Goal: Check status: Check status

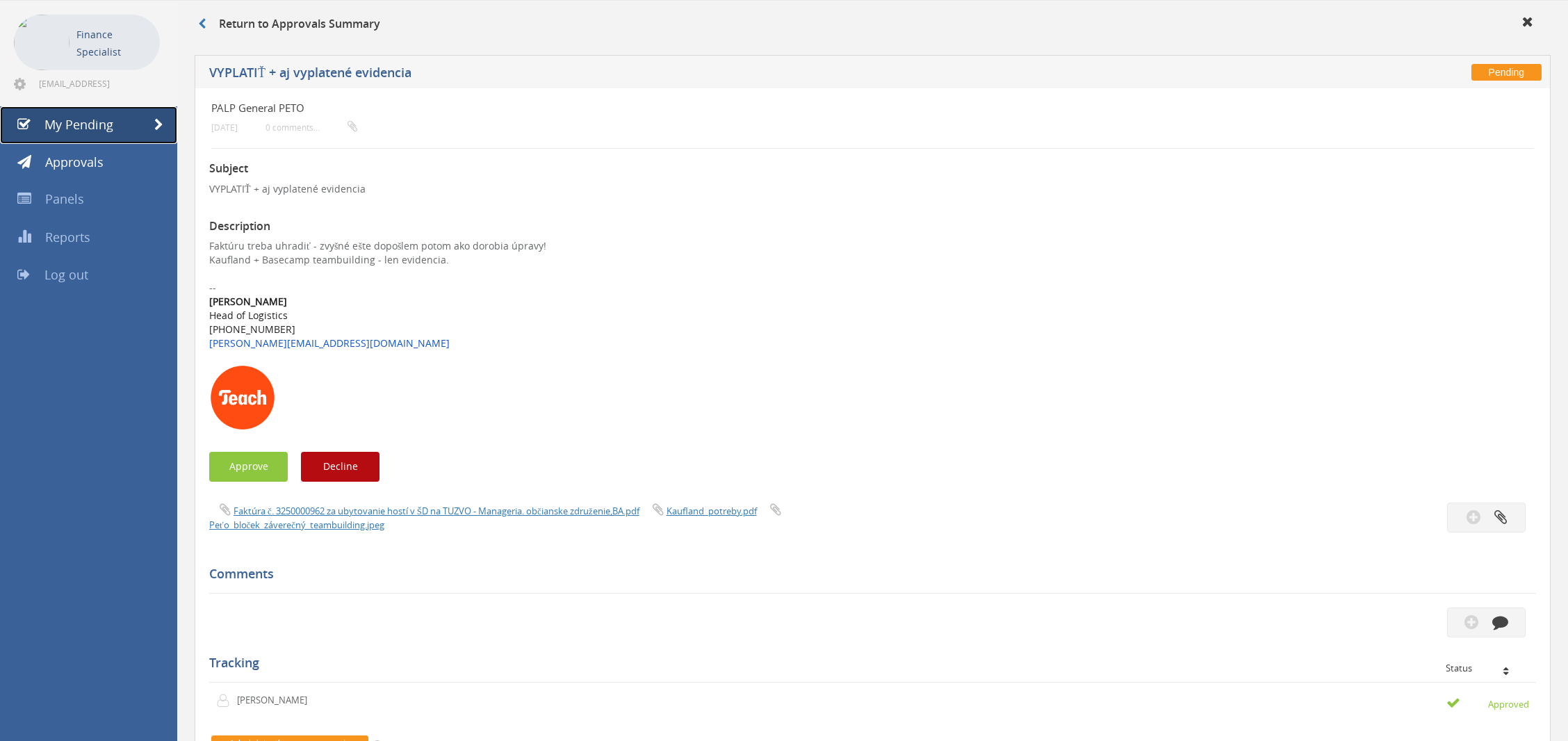
click at [161, 130] on span at bounding box center [159, 125] width 9 height 12
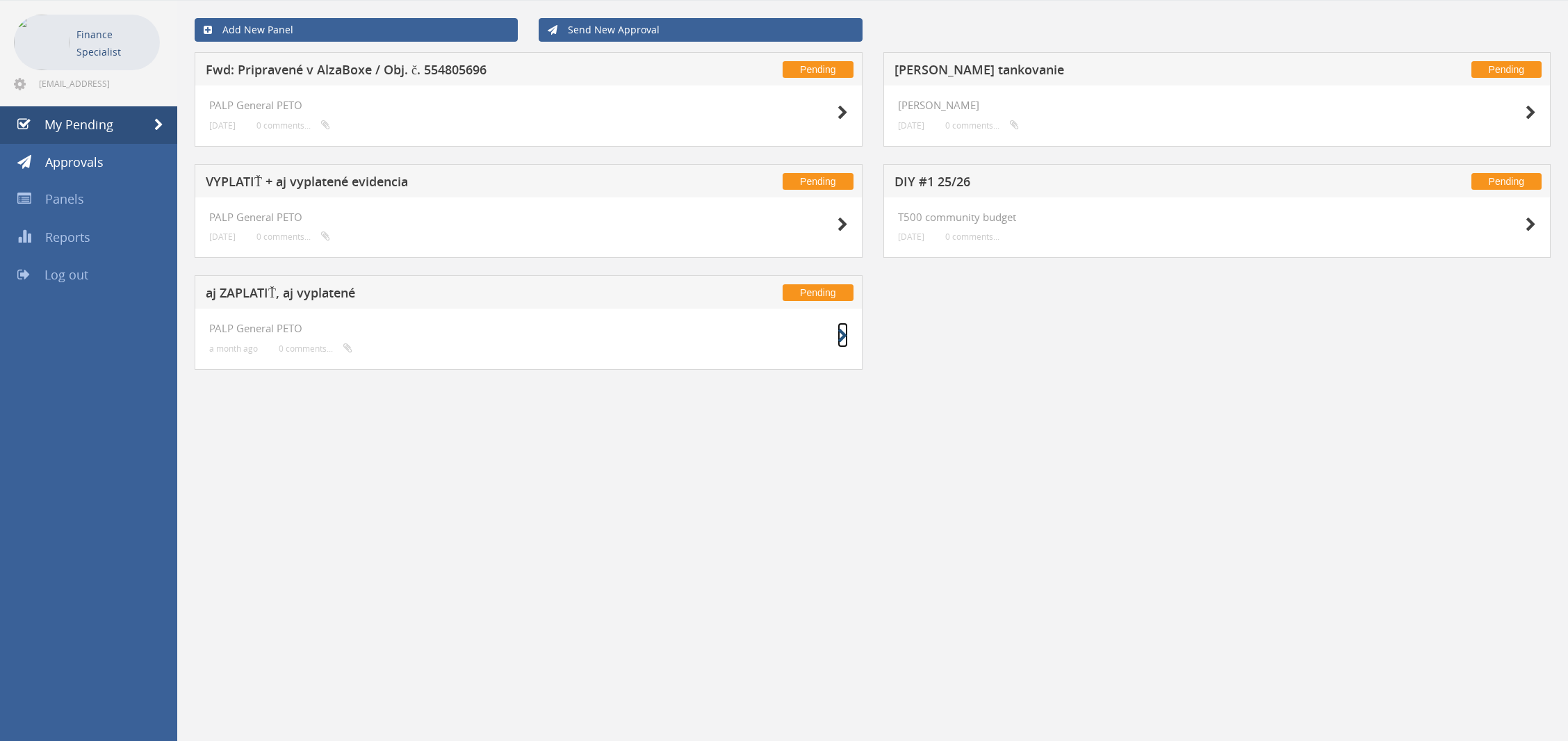
click at [842, 329] on icon at bounding box center [843, 336] width 11 height 14
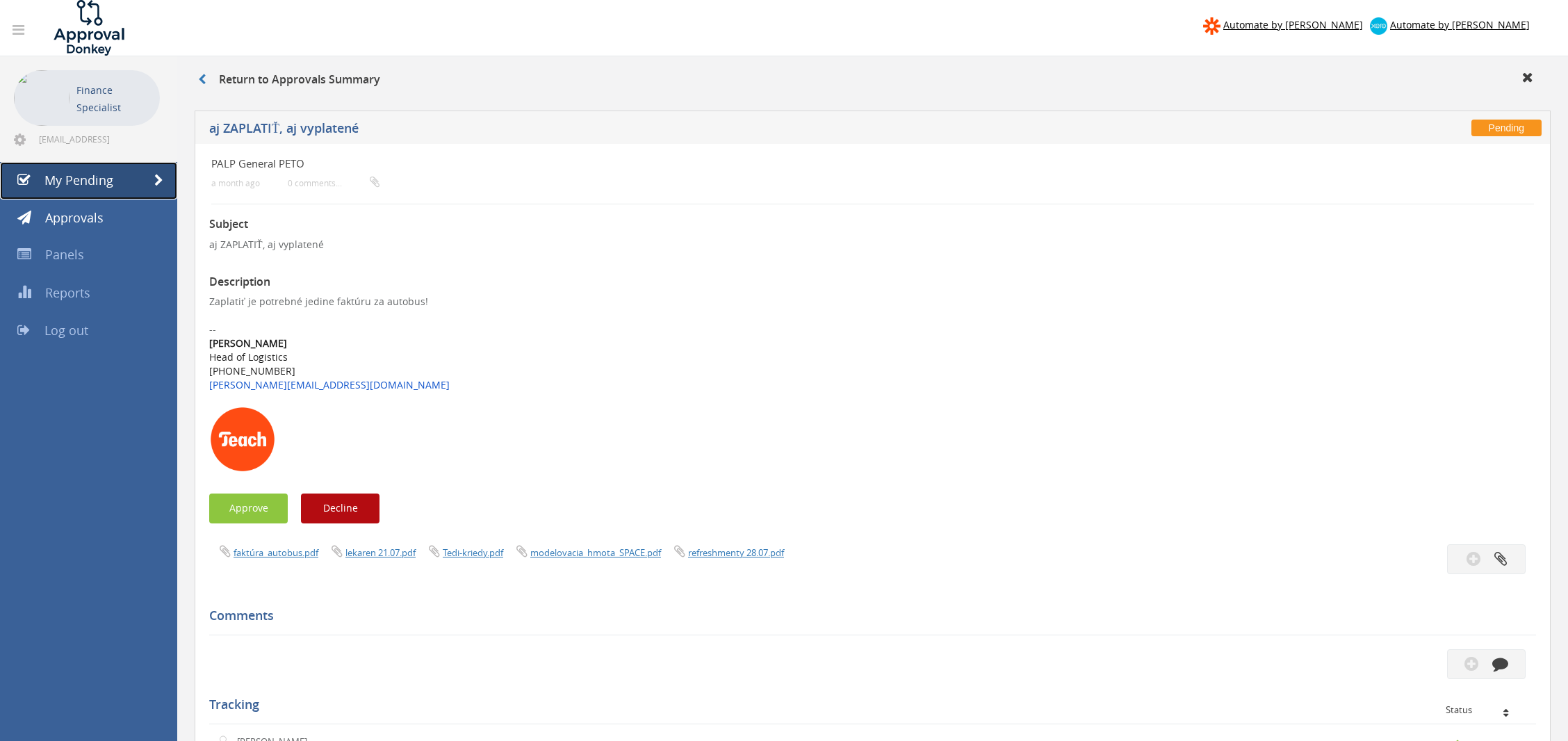
click at [131, 180] on link "My Pending" at bounding box center [88, 180] width 177 height 37
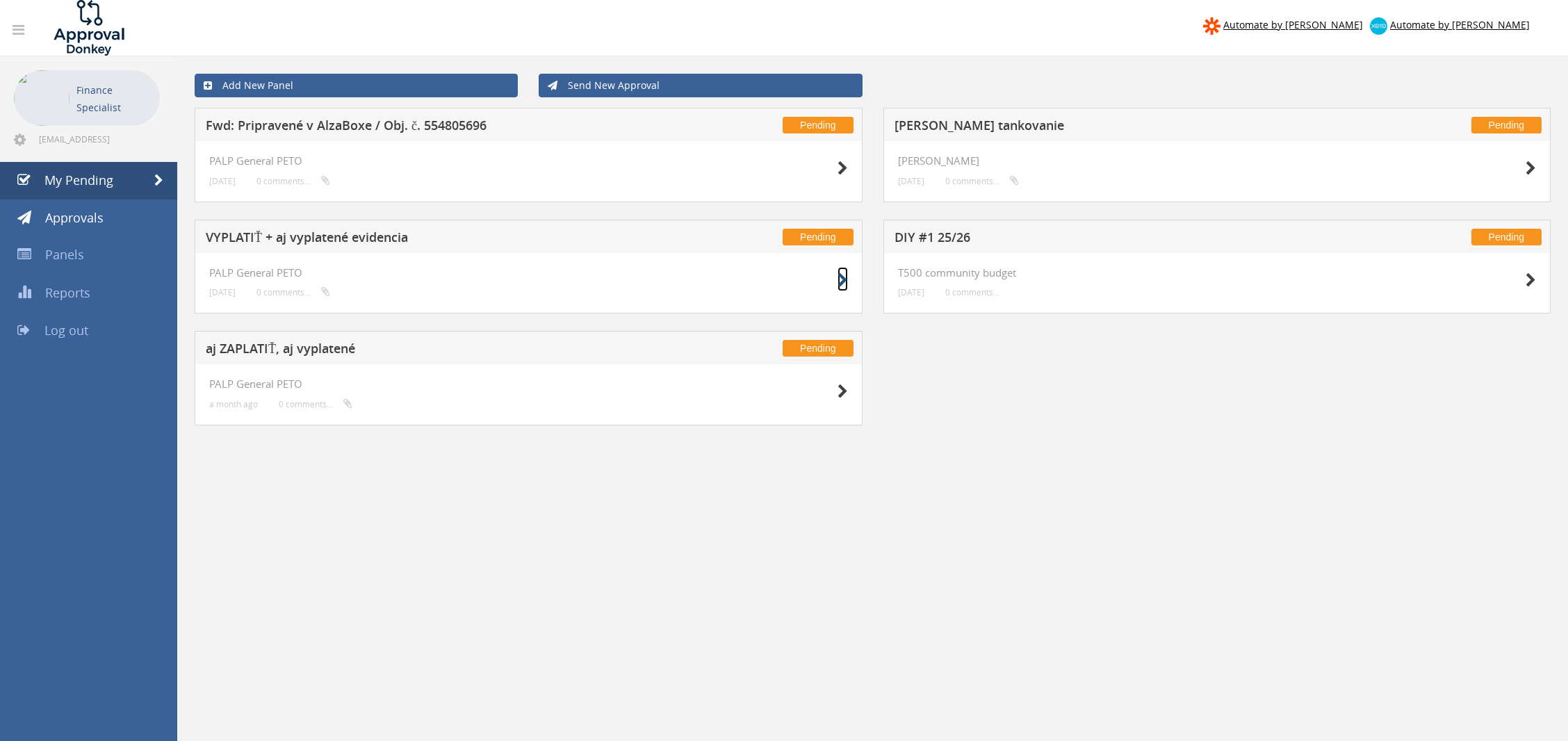
click at [840, 282] on icon at bounding box center [843, 280] width 11 height 14
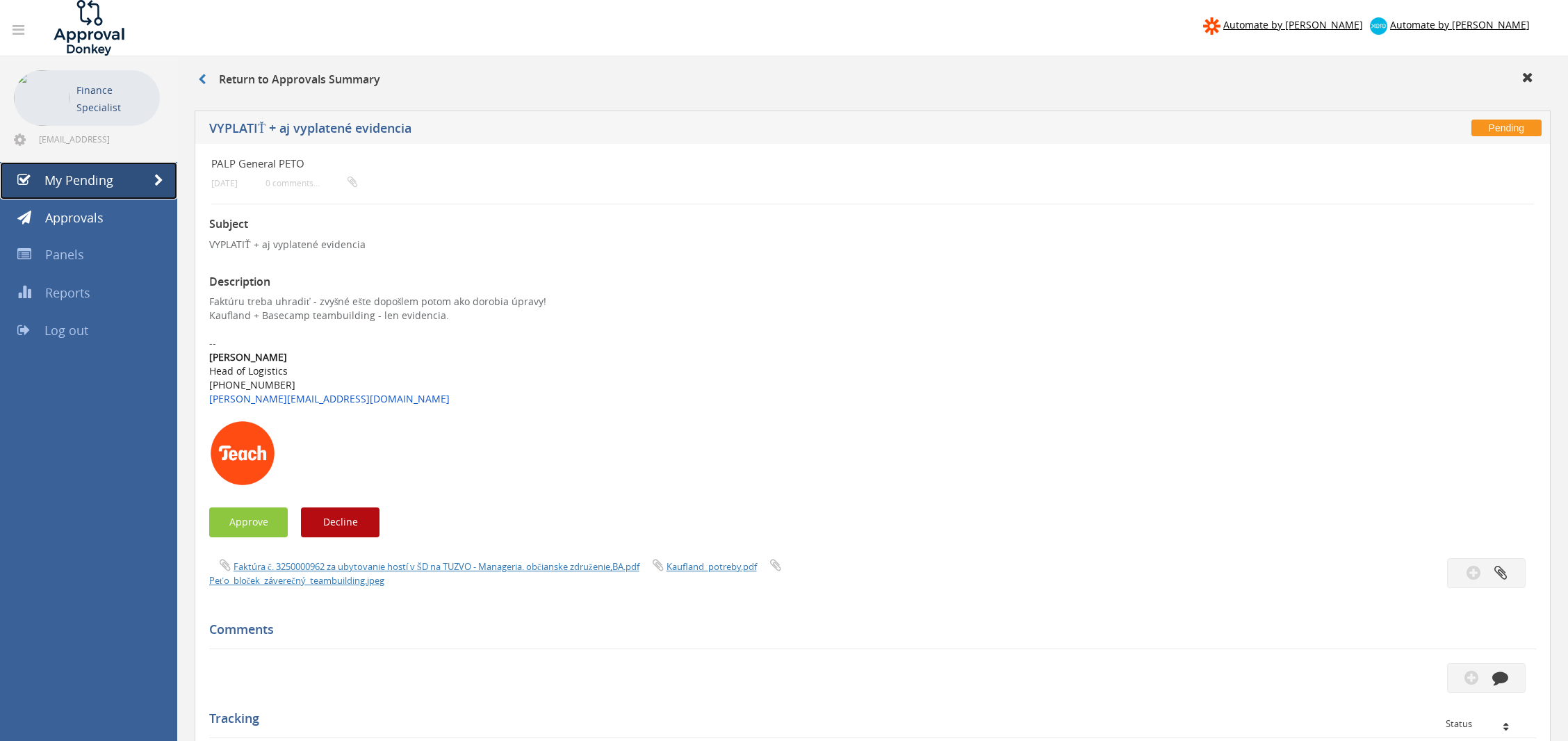
click at [161, 177] on span at bounding box center [159, 181] width 9 height 12
